Goal: Task Accomplishment & Management: Use online tool/utility

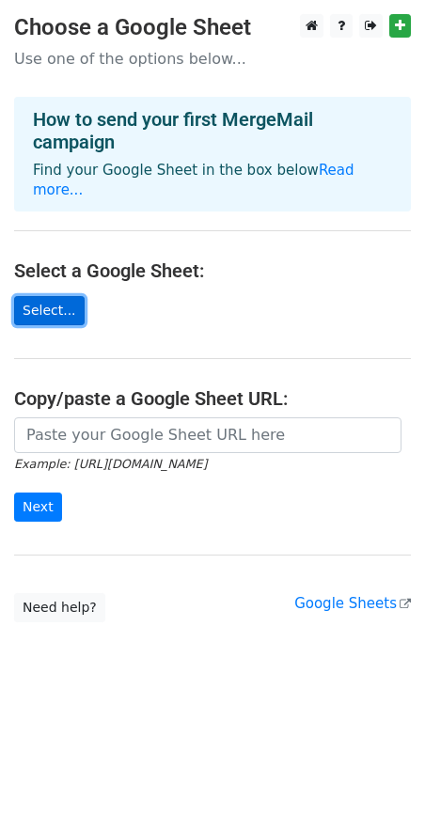
click at [40, 296] on link "Select..." at bounding box center [49, 310] width 71 height 29
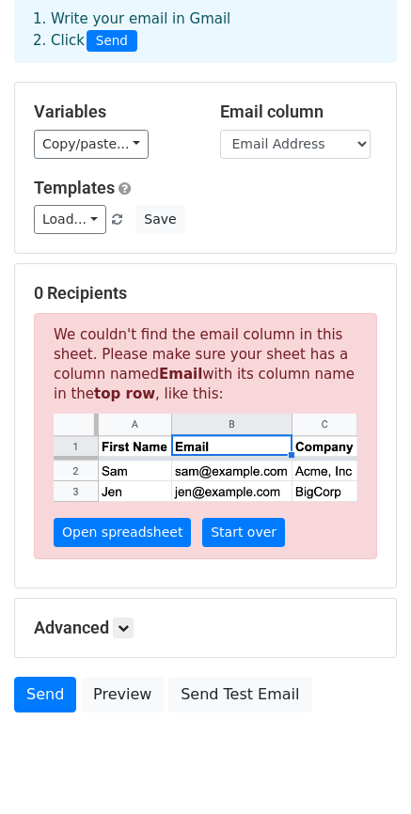
scroll to position [152, 0]
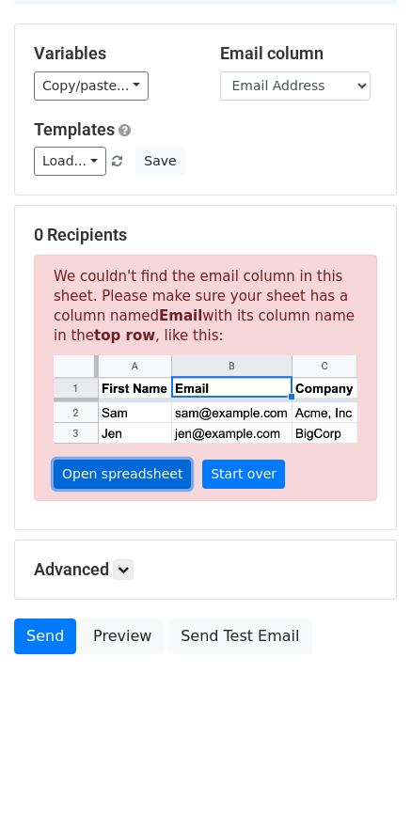
click at [134, 478] on link "Open spreadsheet" at bounding box center [122, 474] width 137 height 29
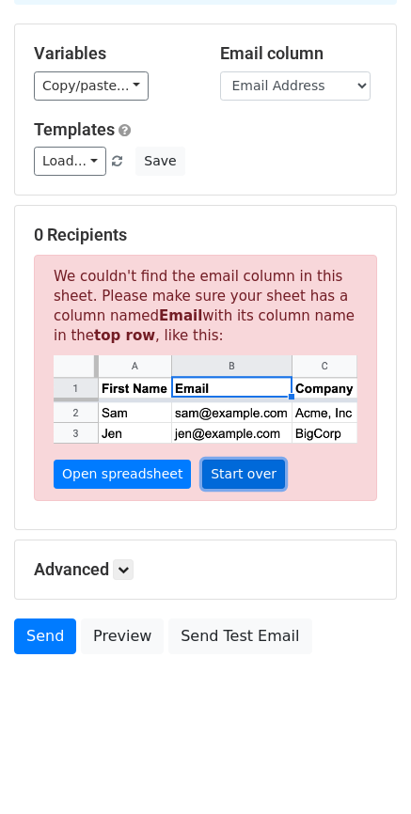
click at [240, 470] on link "Start over" at bounding box center [243, 474] width 83 height 29
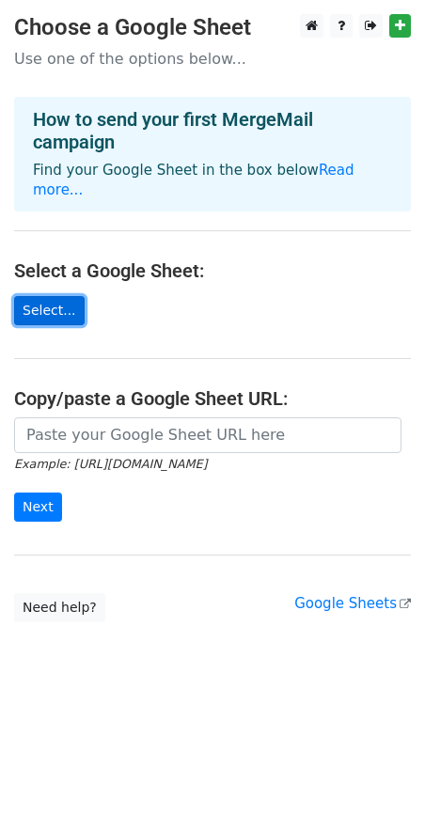
click at [59, 296] on link "Select..." at bounding box center [49, 310] width 71 height 29
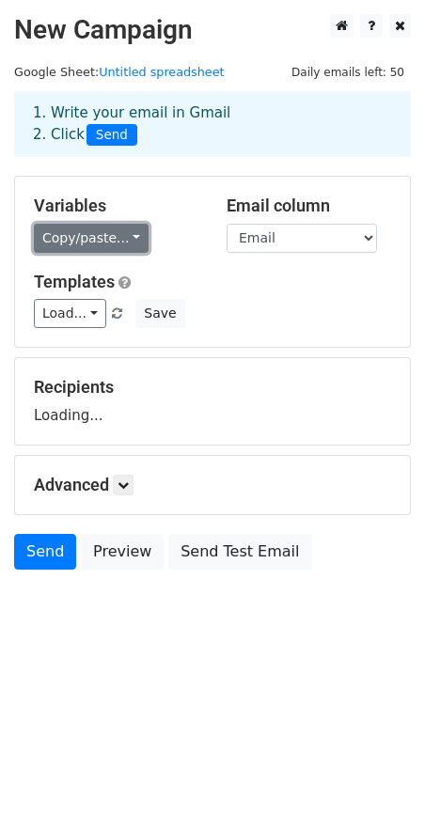
click at [129, 231] on link "Copy/paste..." at bounding box center [91, 238] width 115 height 29
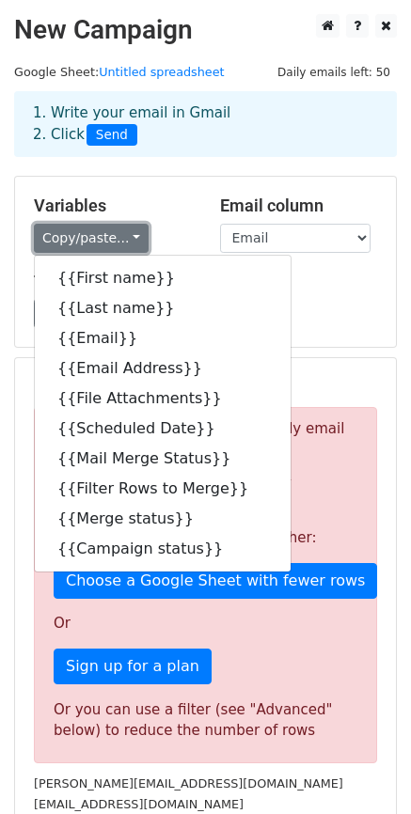
click at [129, 231] on link "Copy/paste..." at bounding box center [91, 238] width 115 height 29
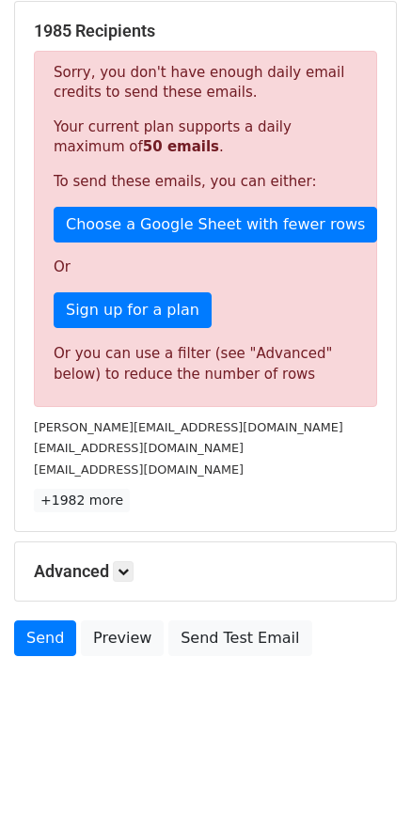
scroll to position [358, 0]
